Goal: Obtain resource: Obtain resource

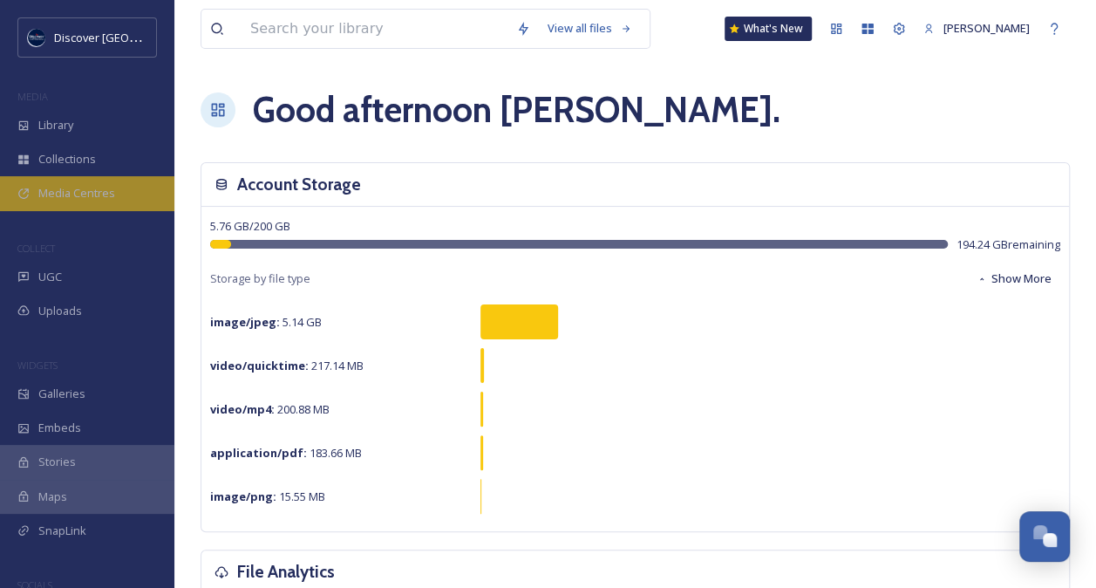
click at [87, 193] on span "Media Centres" at bounding box center [76, 193] width 77 height 17
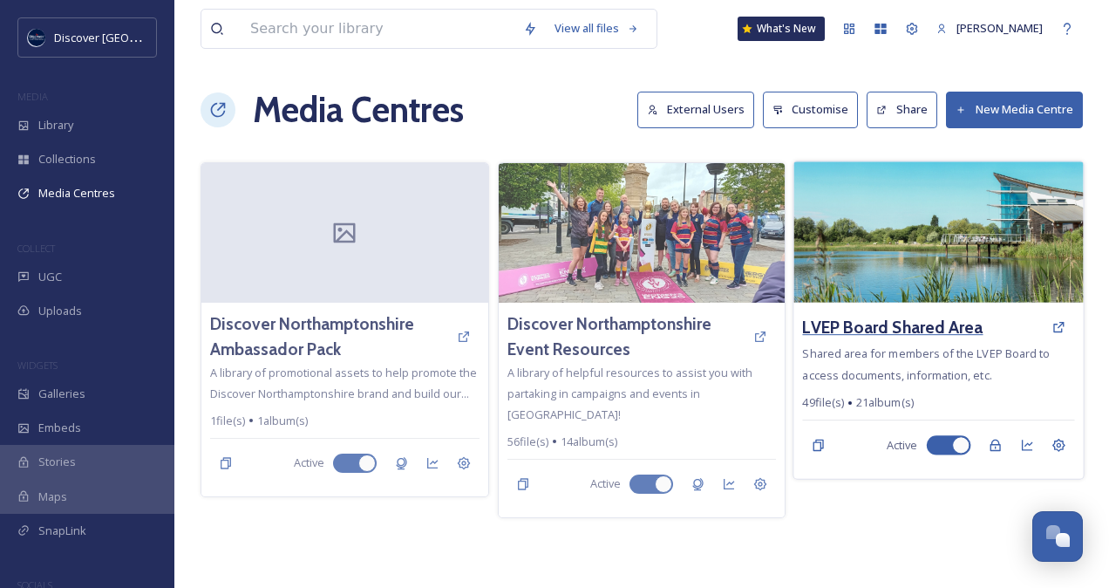
click at [905, 323] on h3 "LVEP Board Shared Area" at bounding box center [893, 327] width 180 height 25
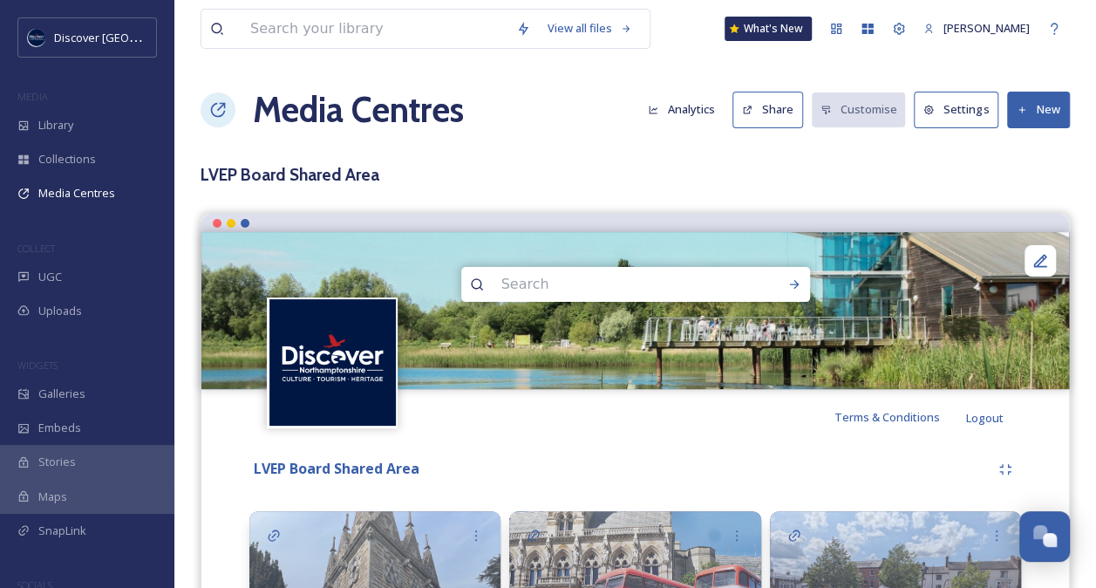
scroll to position [514, 0]
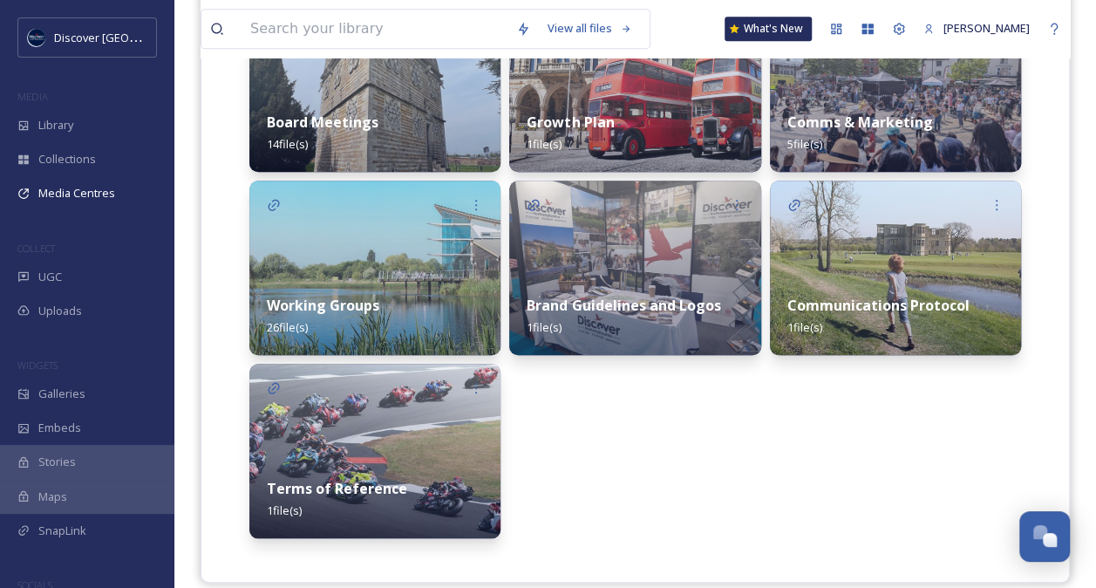
click at [405, 262] on img at bounding box center [374, 267] width 251 height 174
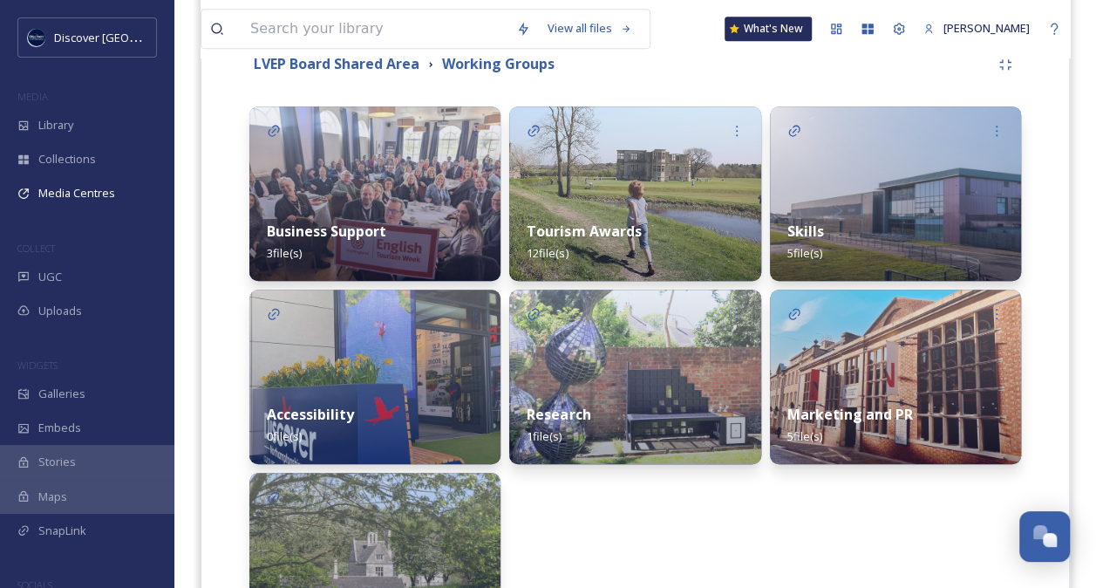
scroll to position [395, 0]
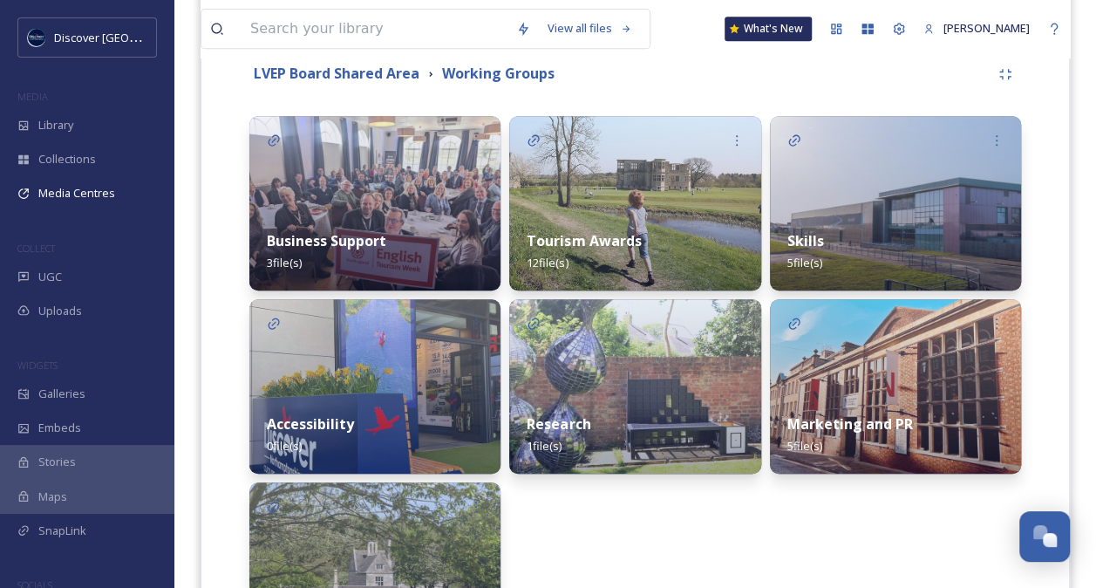
click at [646, 221] on div "Tourism Awards 12 file(s)" at bounding box center [634, 252] width 251 height 78
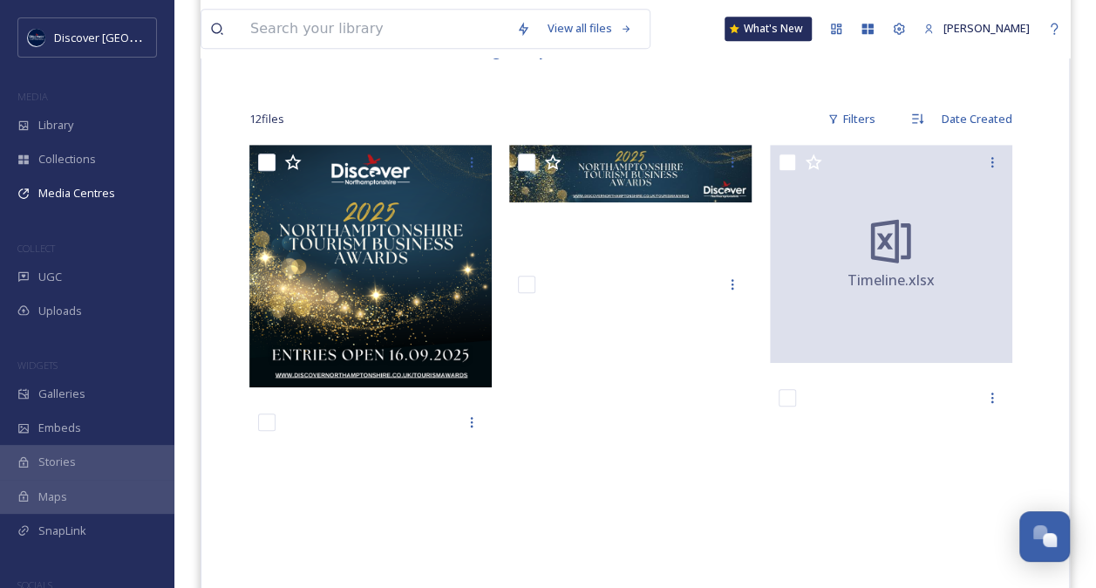
scroll to position [420, 0]
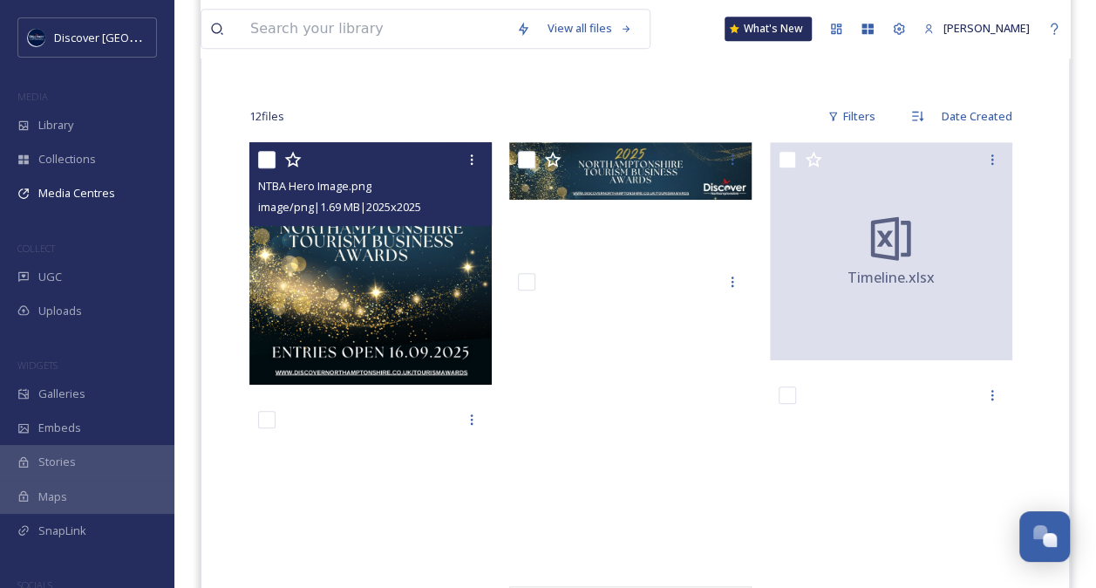
click at [398, 299] on img at bounding box center [370, 263] width 242 height 242
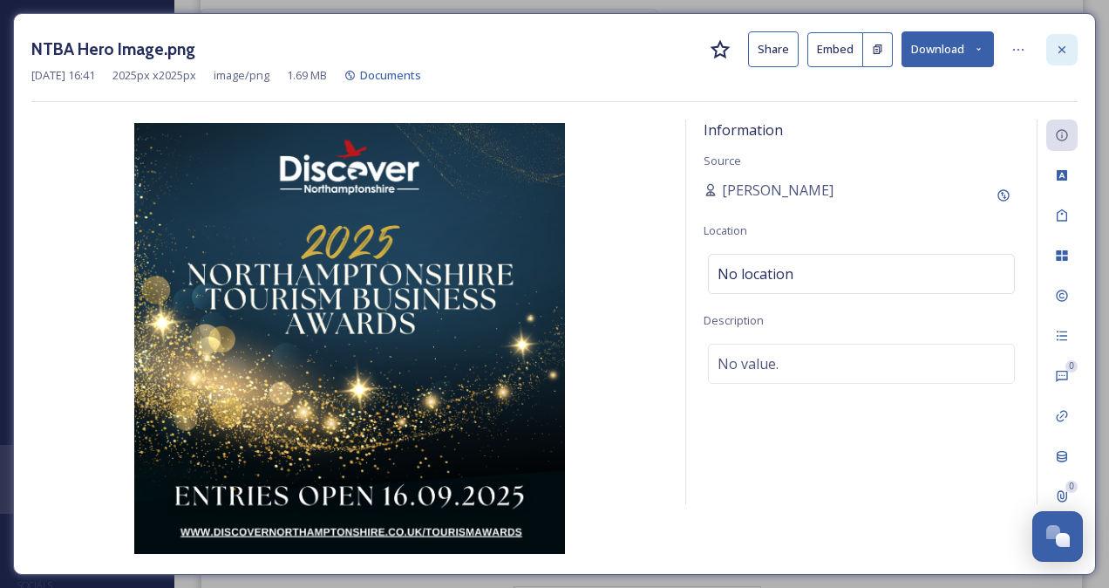
click at [1060, 39] on div at bounding box center [1061, 49] width 31 height 31
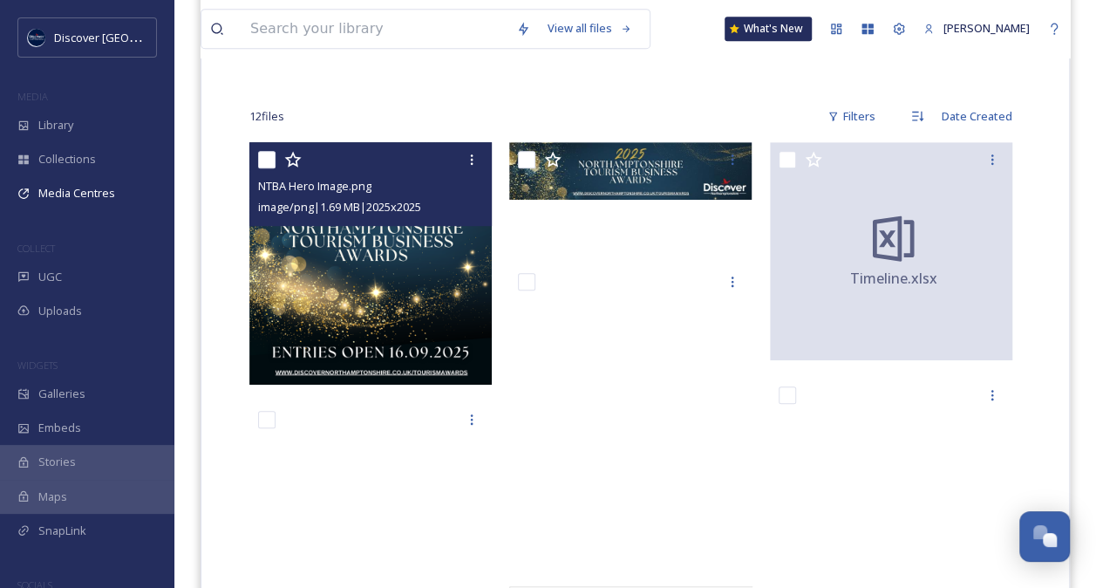
click at [382, 248] on img at bounding box center [370, 263] width 242 height 242
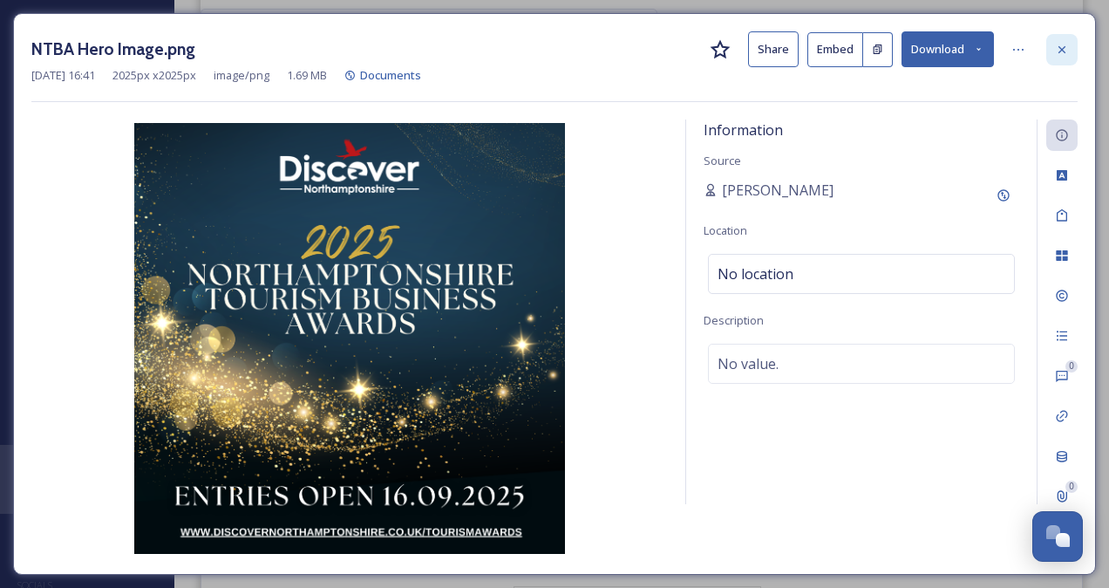
click at [1057, 49] on icon at bounding box center [1062, 50] width 14 height 14
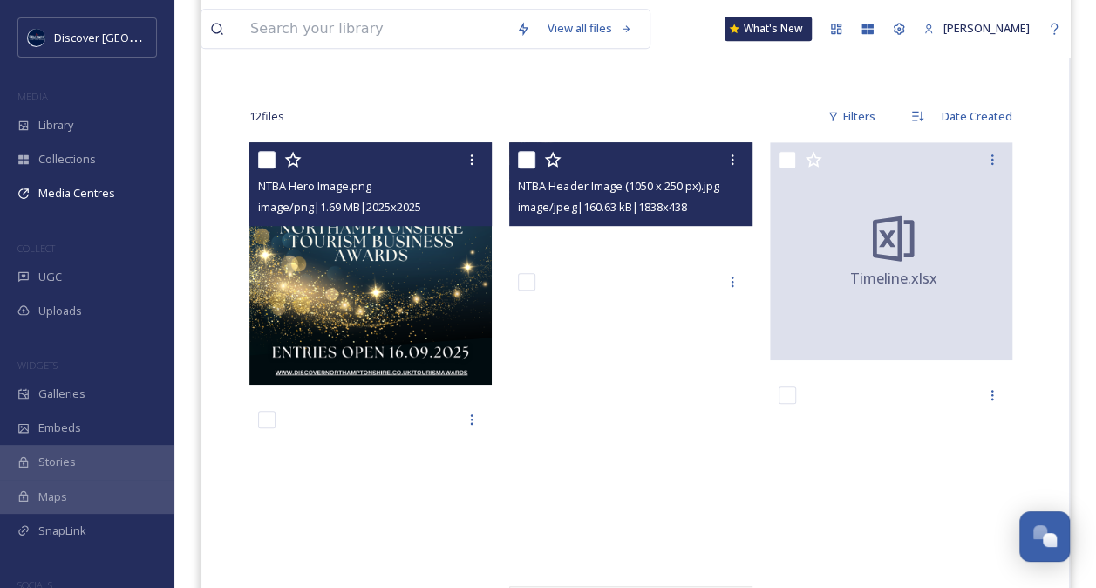
click at [611, 199] on span "image/jpeg | 160.63 kB | 1838 x 438" at bounding box center [602, 207] width 168 height 16
click at [725, 159] on icon at bounding box center [732, 160] width 14 height 14
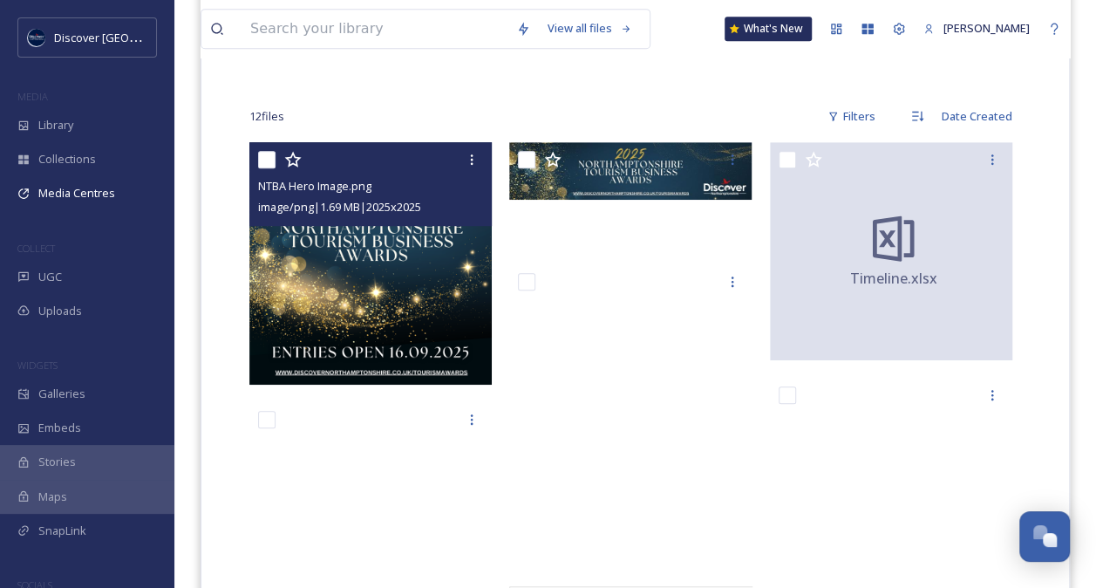
click at [643, 116] on div "12 file s Filters Date Created" at bounding box center [635, 116] width 772 height 34
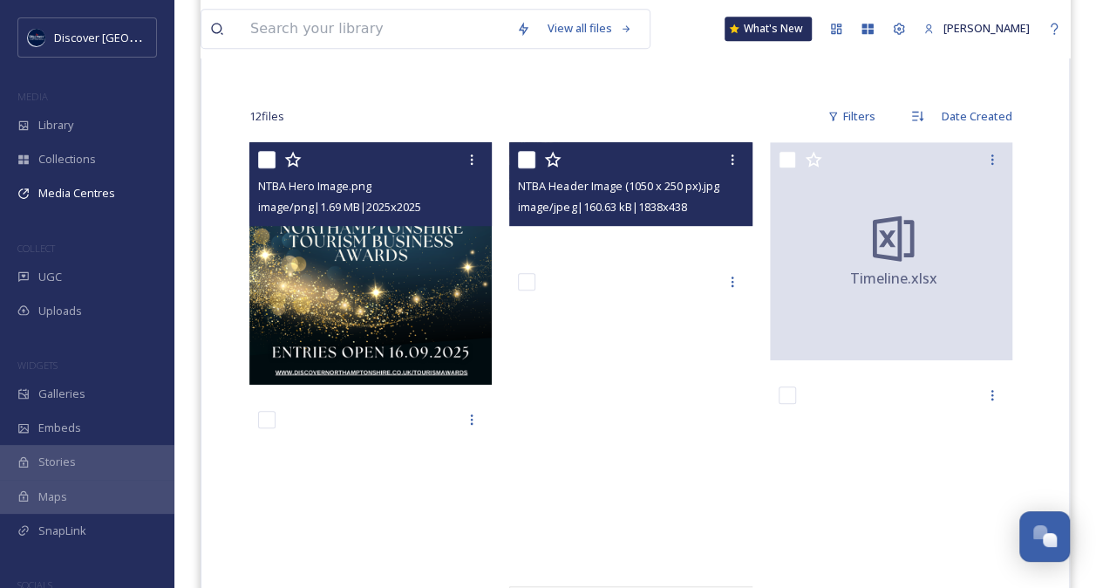
click at [631, 169] on div at bounding box center [632, 159] width 229 height 31
click at [727, 164] on icon at bounding box center [732, 160] width 14 height 14
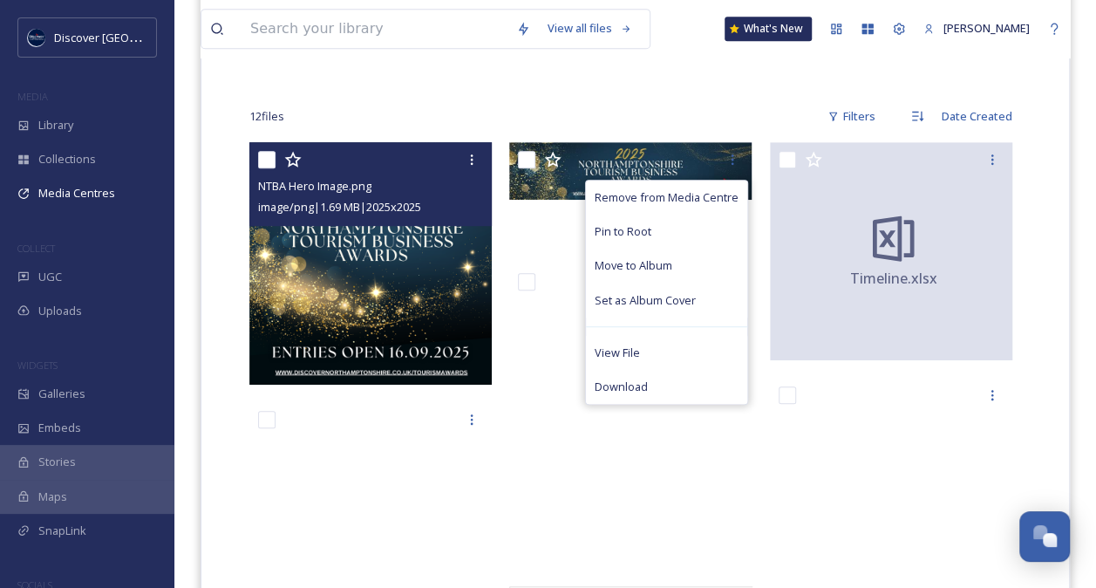
click at [621, 120] on div "12 file s Filters Date Created" at bounding box center [635, 116] width 772 height 34
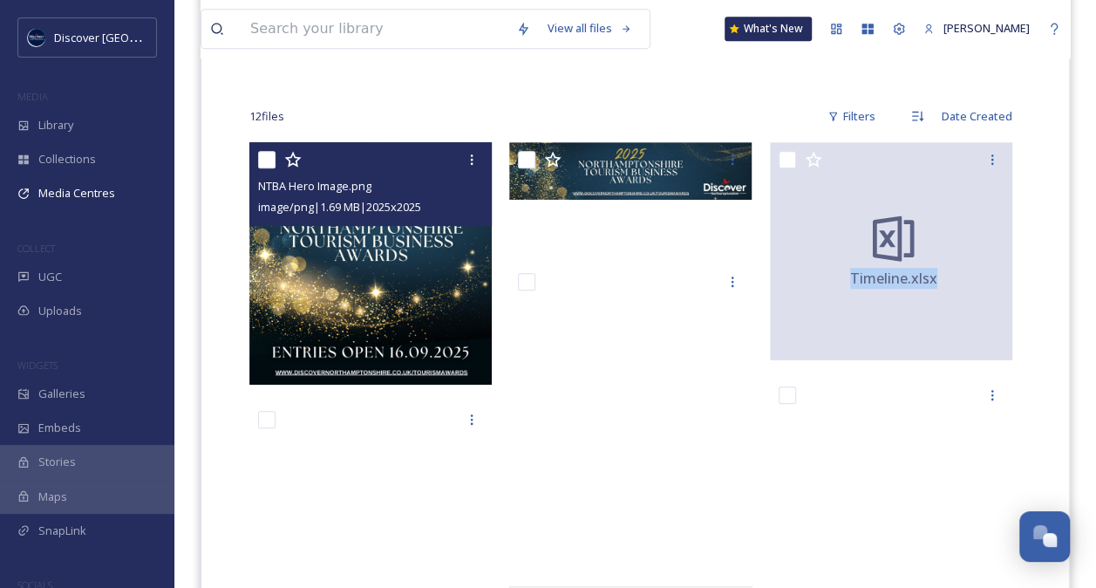
drag, startPoint x: 1056, startPoint y: 174, endPoint x: 1050, endPoint y: 204, distance: 30.3
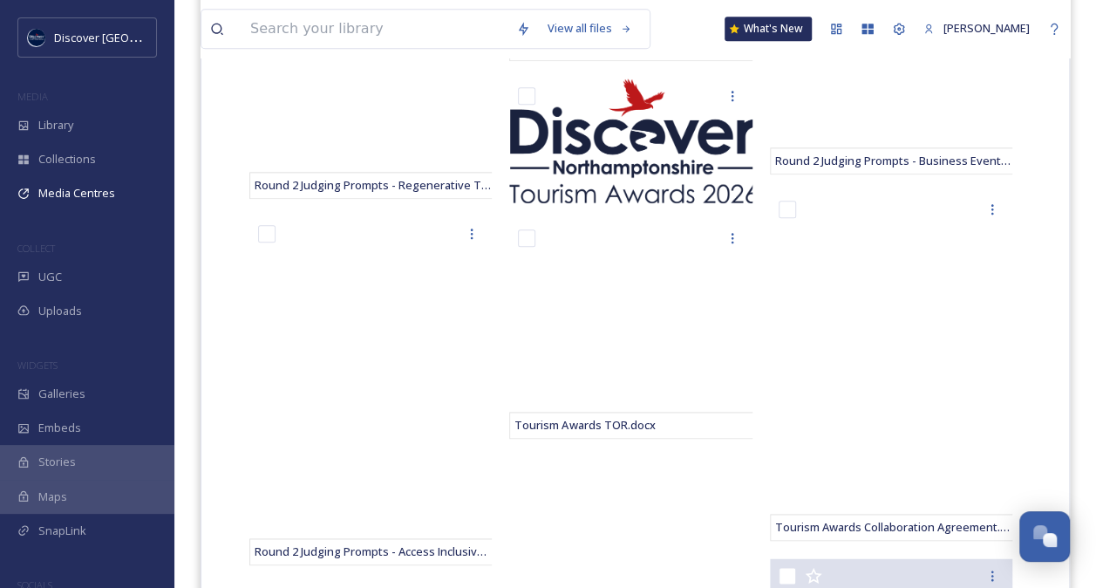
scroll to position [974, 0]
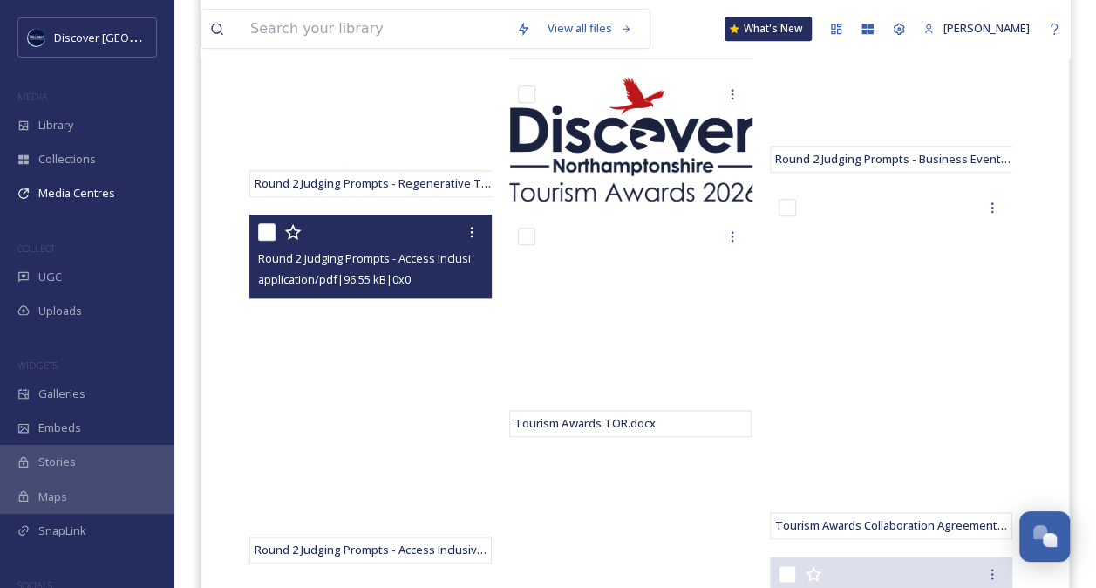
click at [332, 269] on div "application/pdf | 96.55 kB | 0 x 0" at bounding box center [372, 279] width 229 height 21
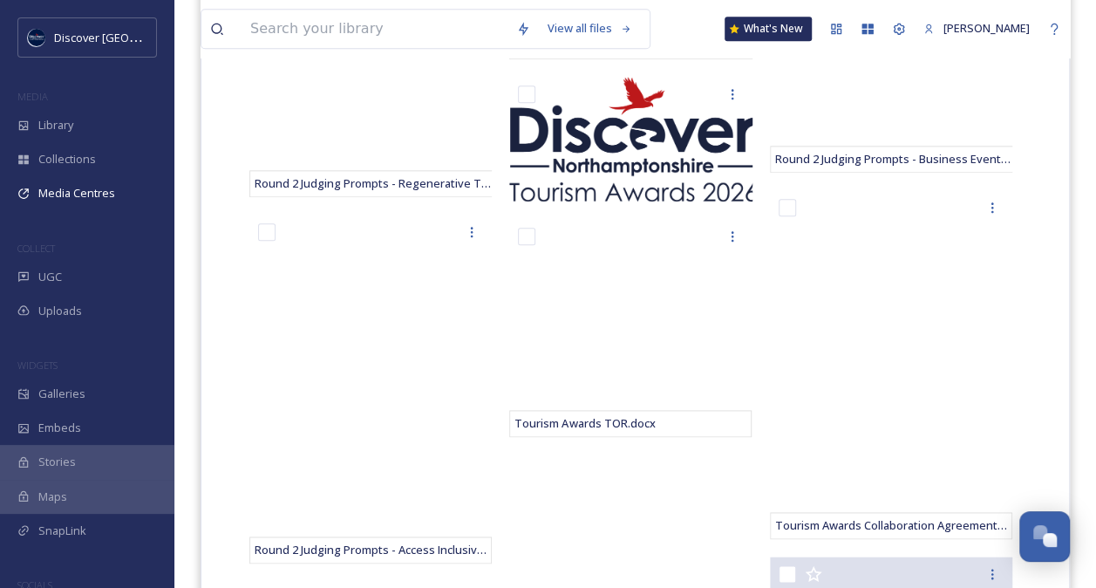
click at [623, 579] on div "Round 2 Judging Prompts - International.pdf Tourism Awards TOR.docx" at bounding box center [634, 197] width 251 height 1219
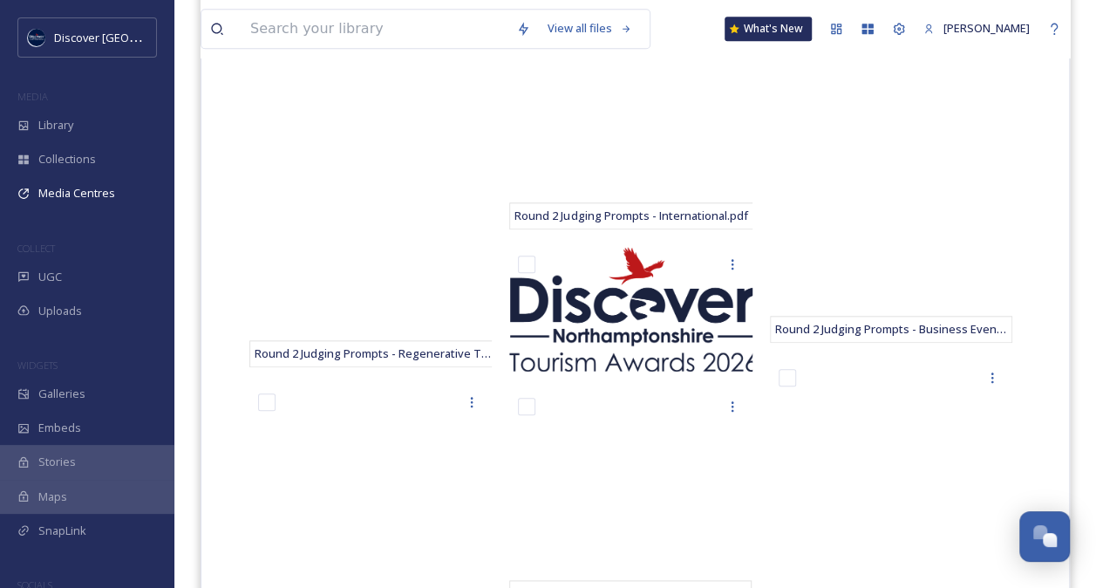
scroll to position [800, 0]
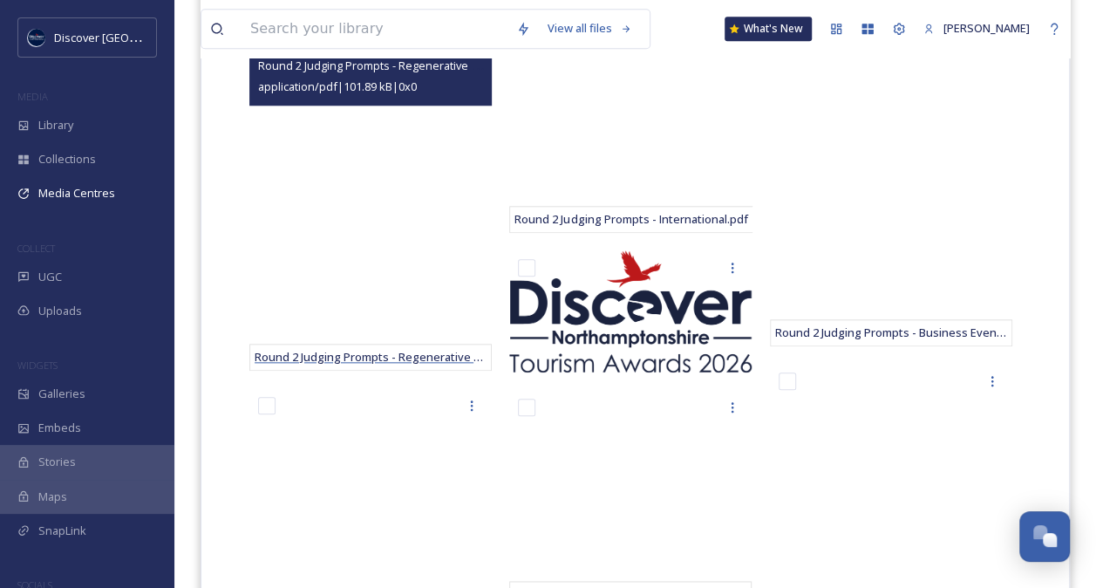
click at [356, 354] on span "Round 2 Judging Prompts - Regenerative Tourism.pdf" at bounding box center [397, 357] width 284 height 16
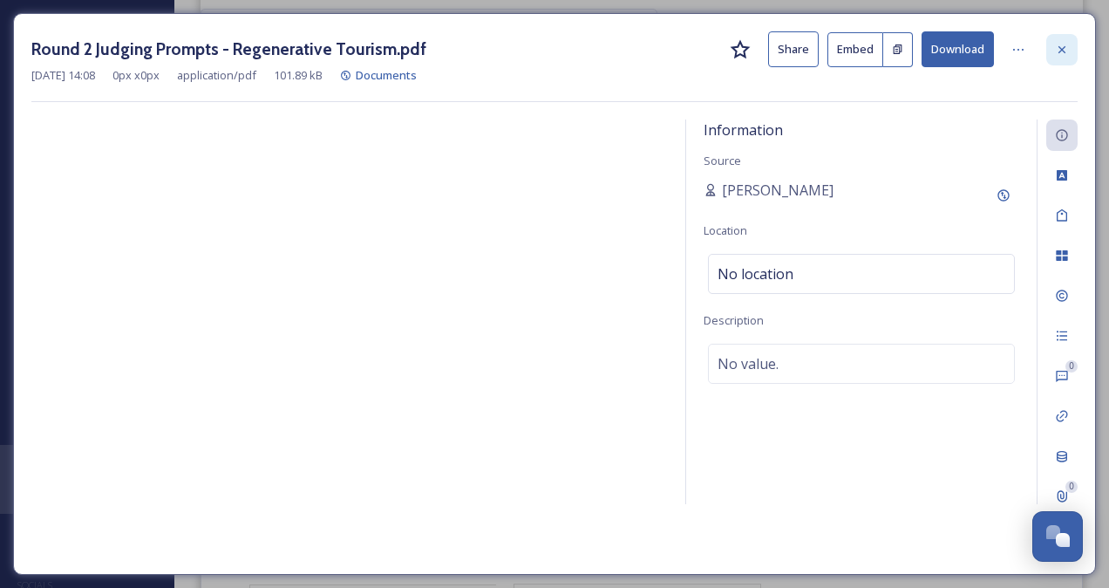
click at [1067, 43] on icon at bounding box center [1062, 50] width 14 height 14
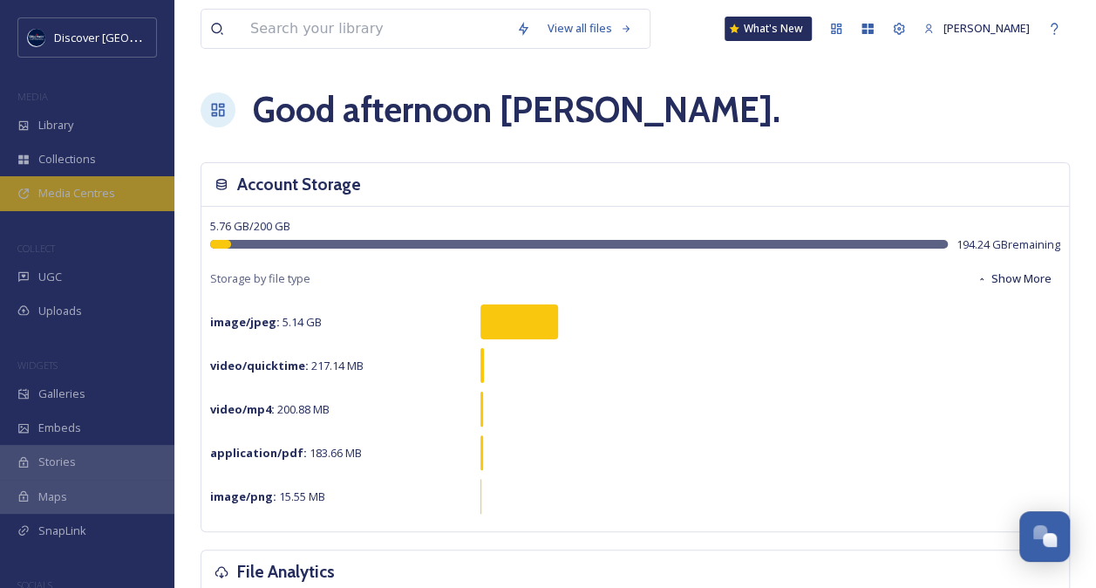
click at [96, 188] on span "Media Centres" at bounding box center [76, 193] width 77 height 17
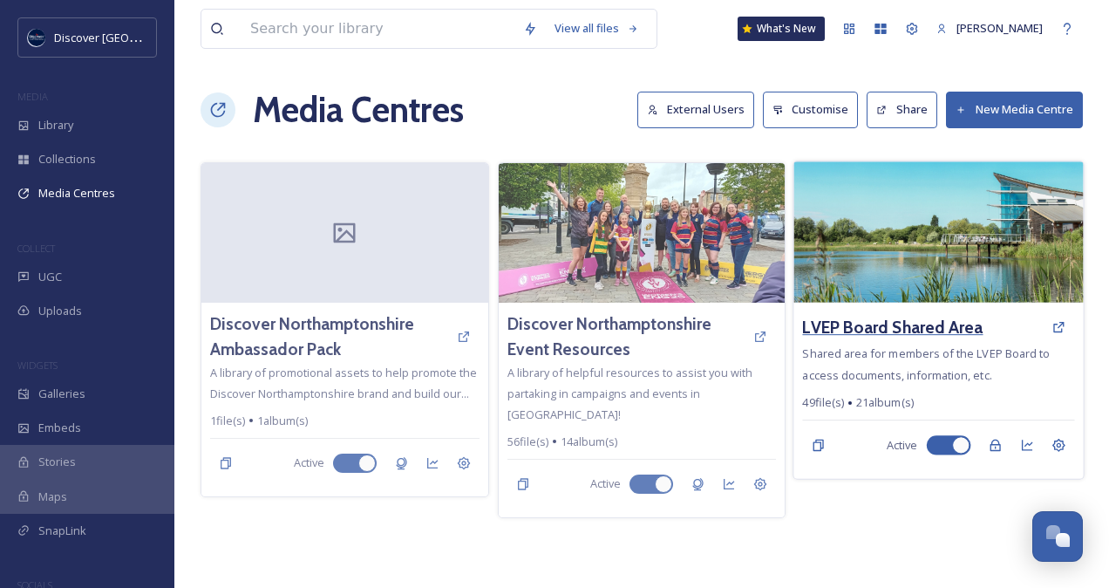
click at [921, 325] on h3 "LVEP Board Shared Area" at bounding box center [893, 327] width 180 height 25
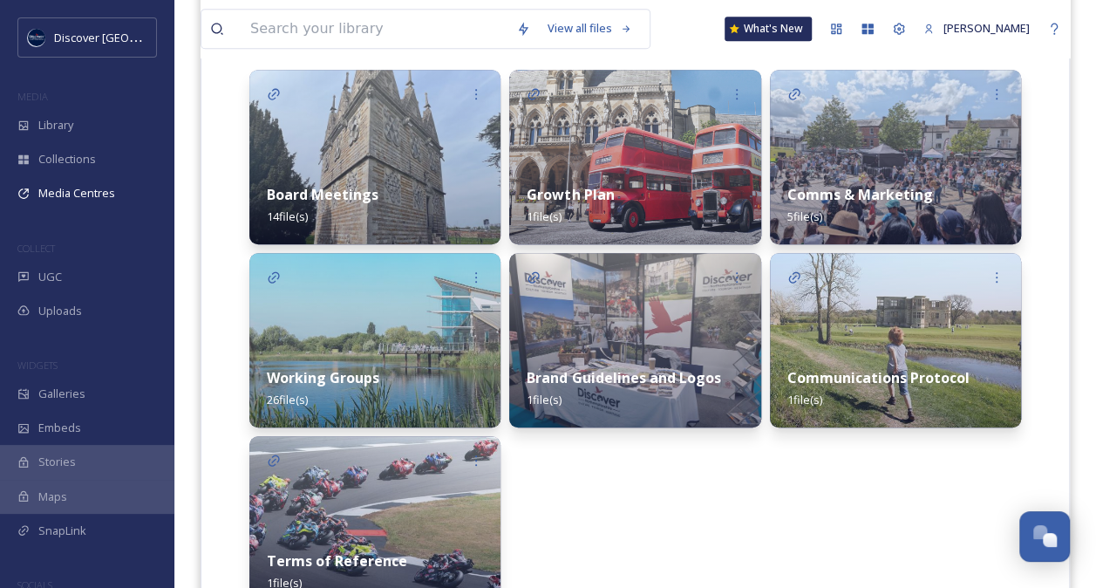
scroll to position [439, 0]
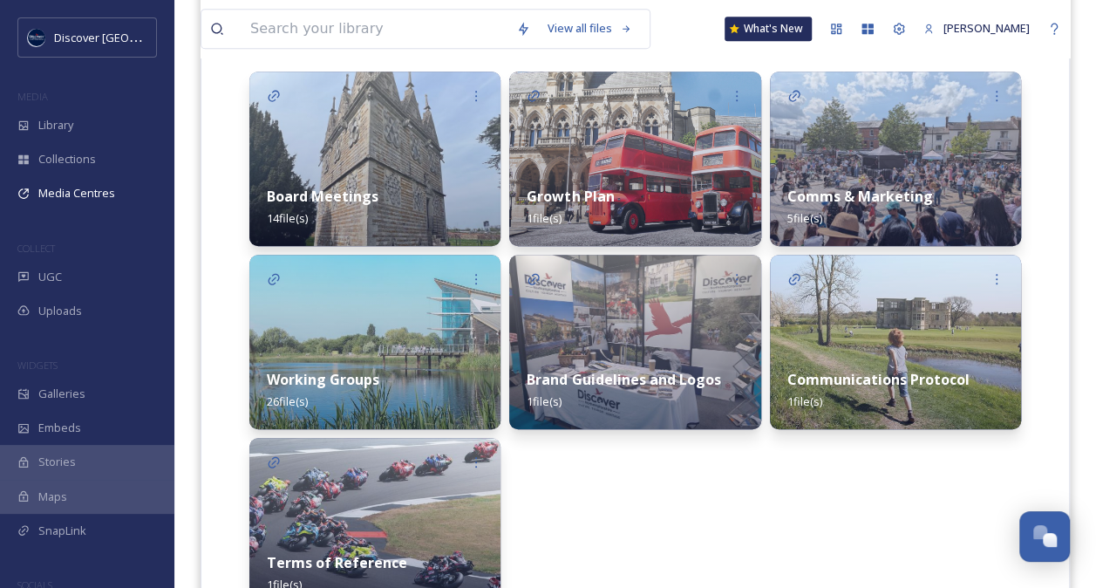
click at [324, 366] on div "Working Groups 26 file(s)" at bounding box center [374, 390] width 251 height 78
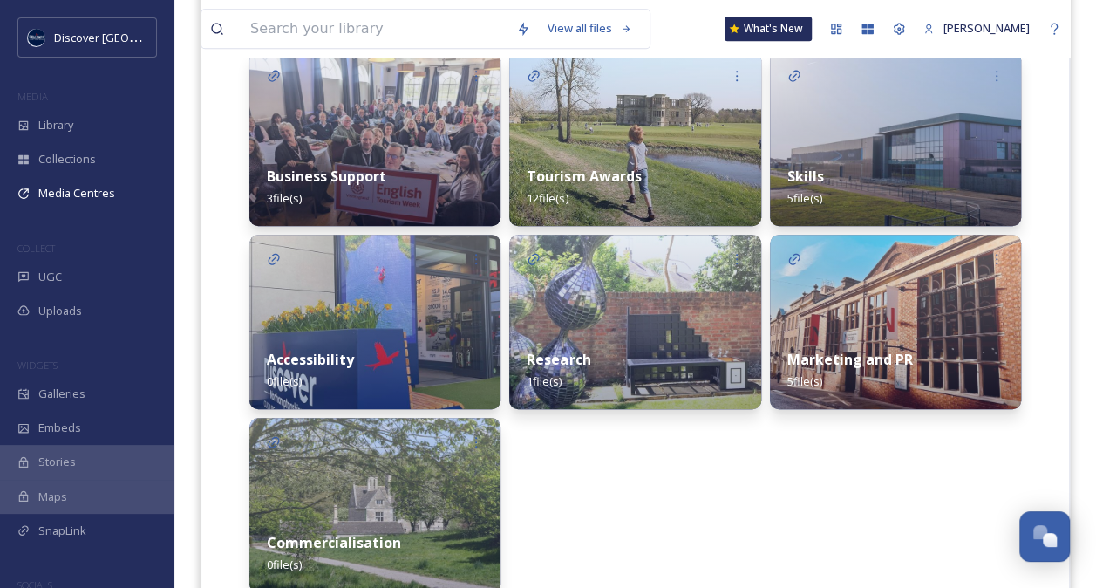
scroll to position [466, 0]
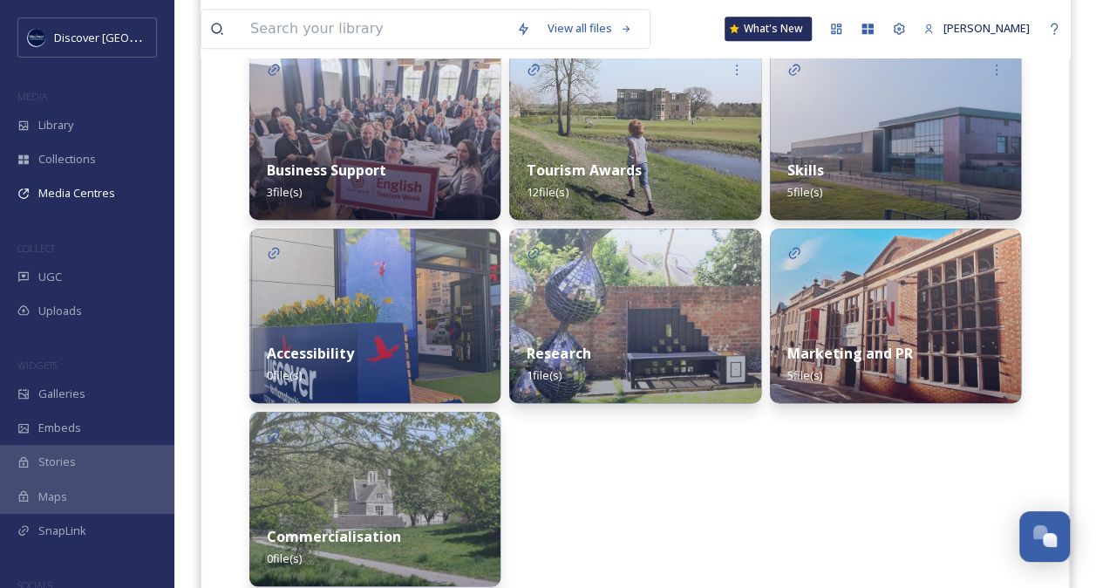
click at [621, 167] on strong "Tourism Awards" at bounding box center [584, 169] width 114 height 19
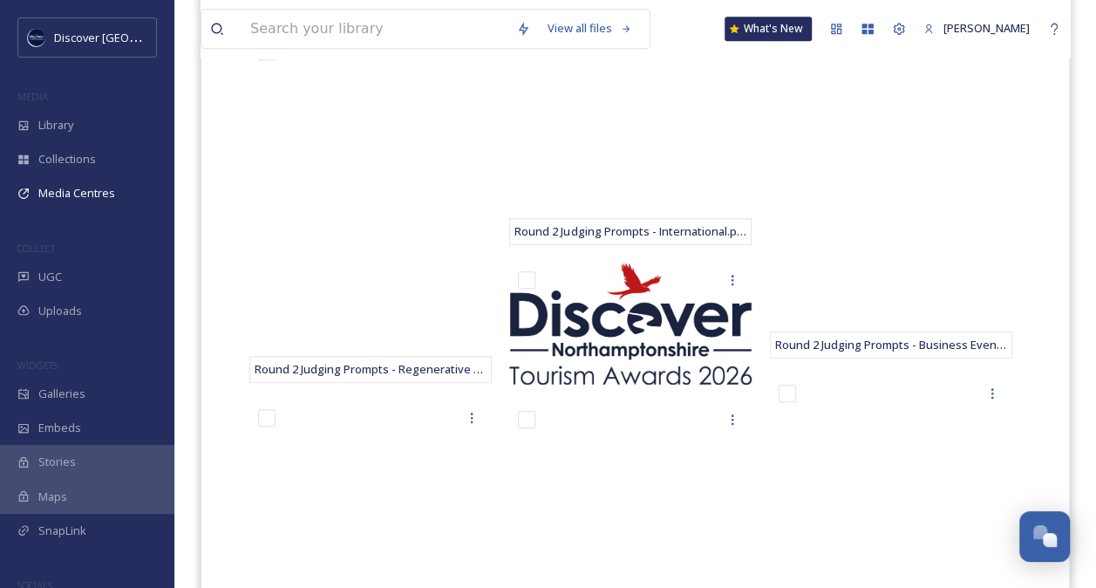
scroll to position [807, 0]
